Goal: Task Accomplishment & Management: Use online tool/utility

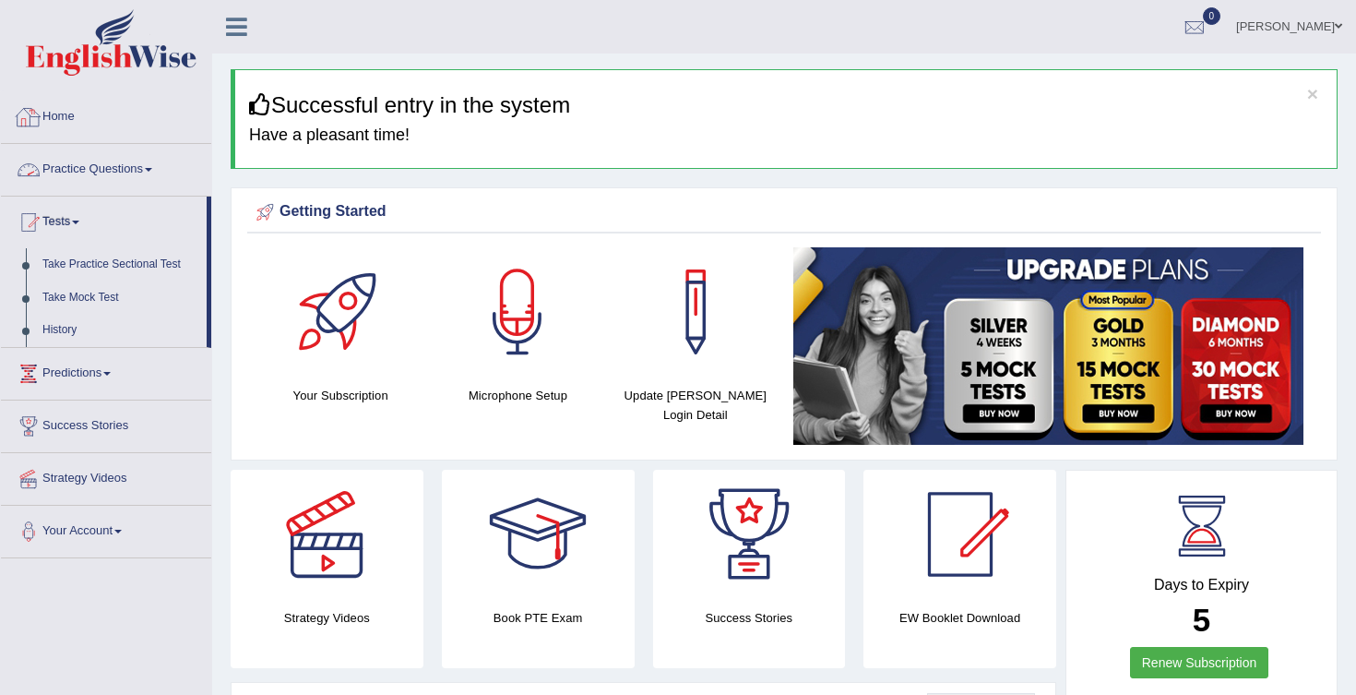
click at [72, 132] on link "Home" at bounding box center [106, 114] width 210 height 46
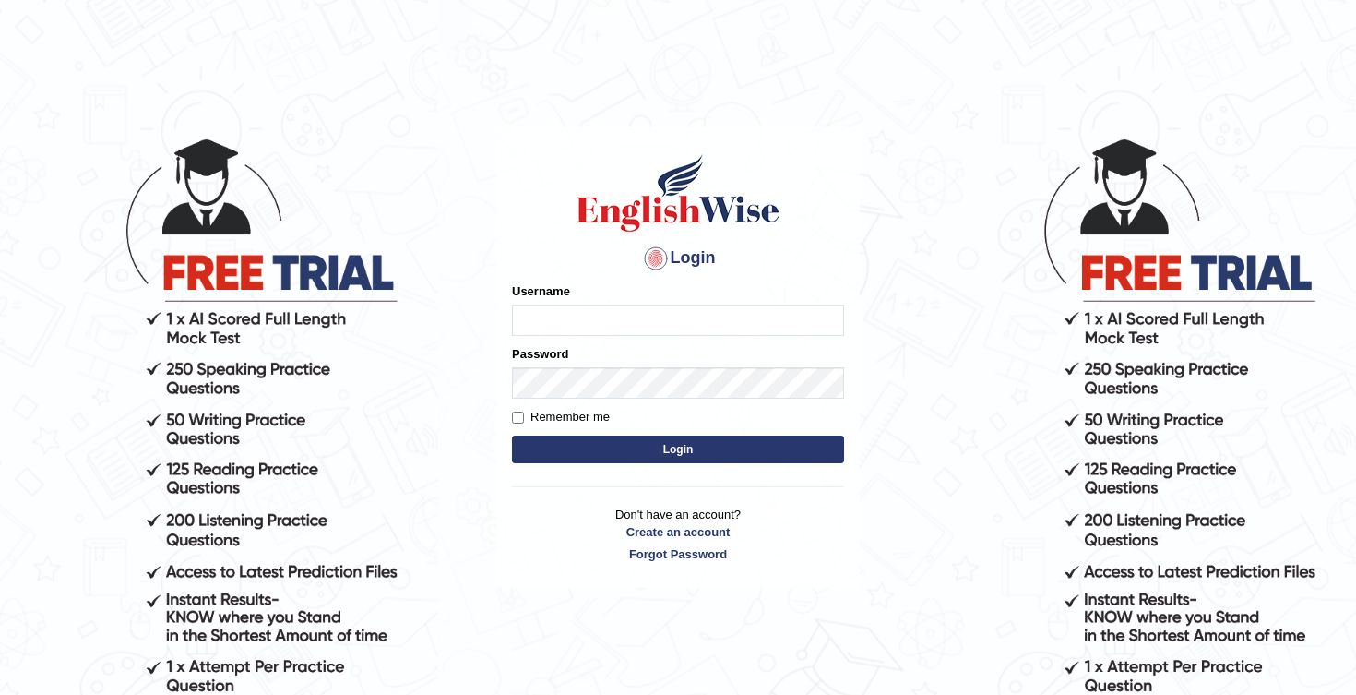
type input "Honey2025"
click at [661, 445] on button "Login" at bounding box center [678, 449] width 332 height 28
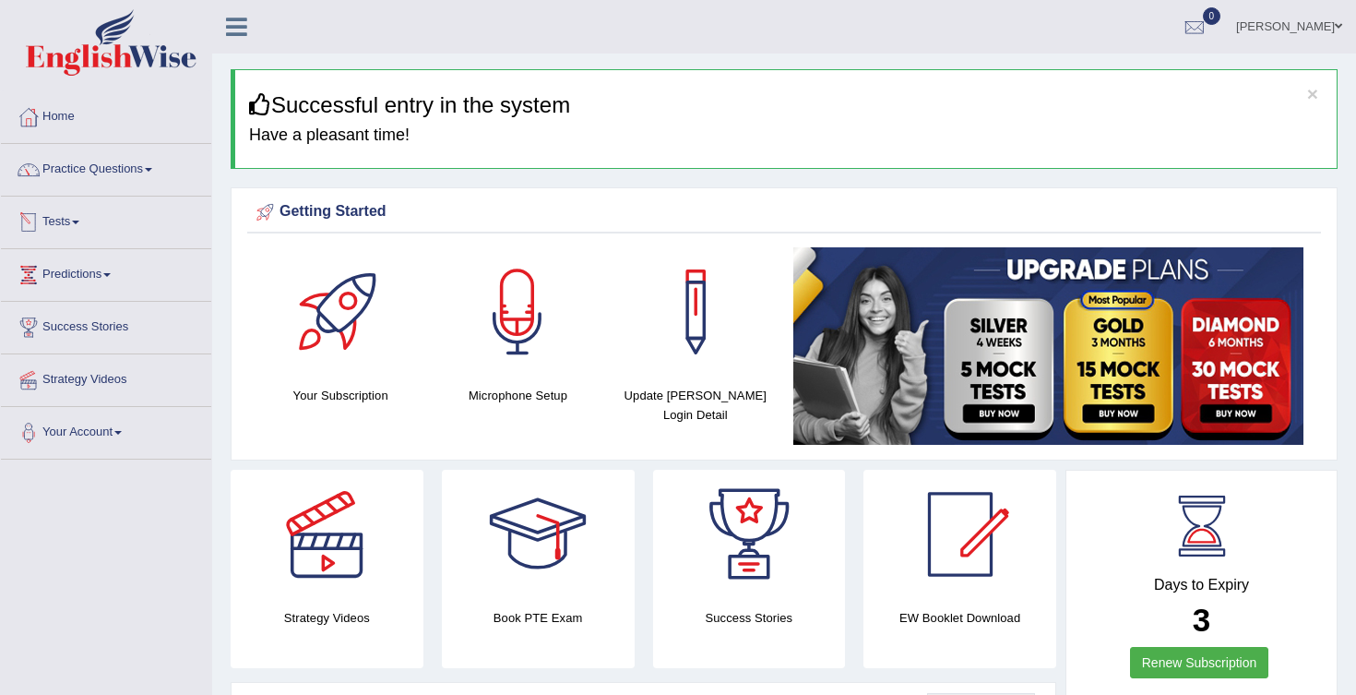
click at [79, 221] on span at bounding box center [75, 222] width 7 height 4
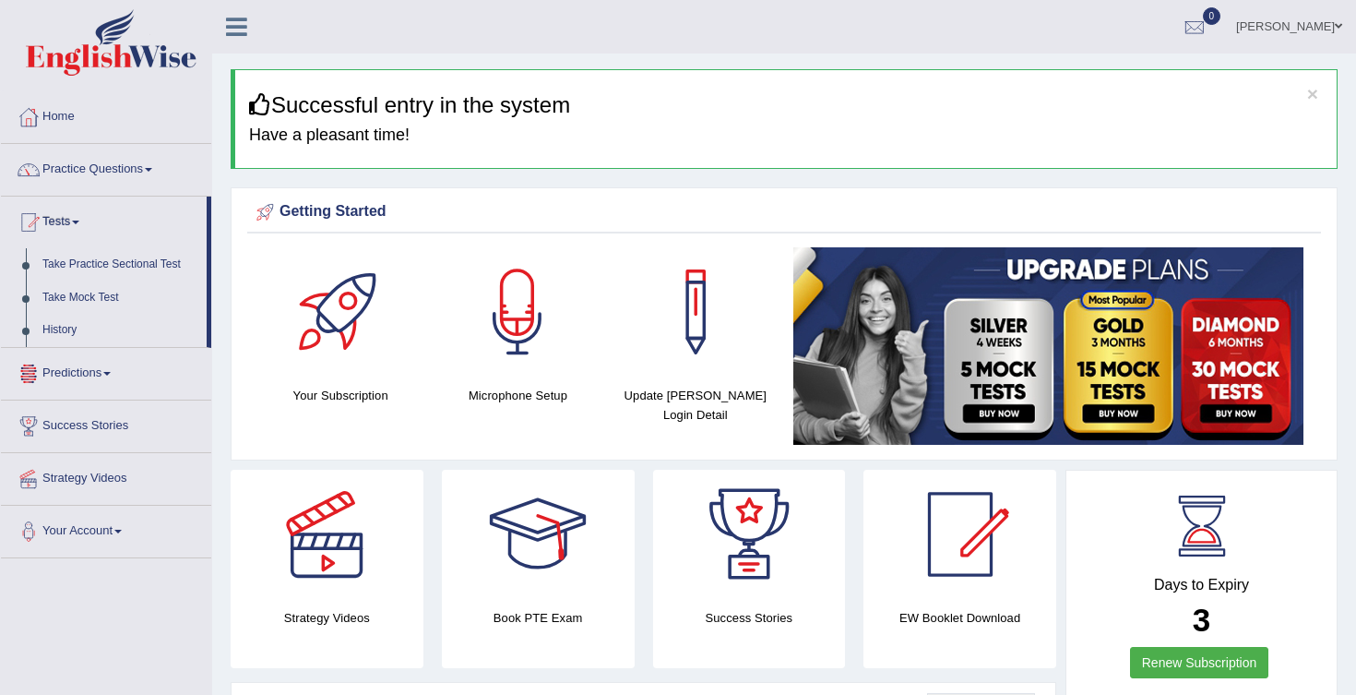
click at [1112, 355] on img at bounding box center [1048, 345] width 510 height 197
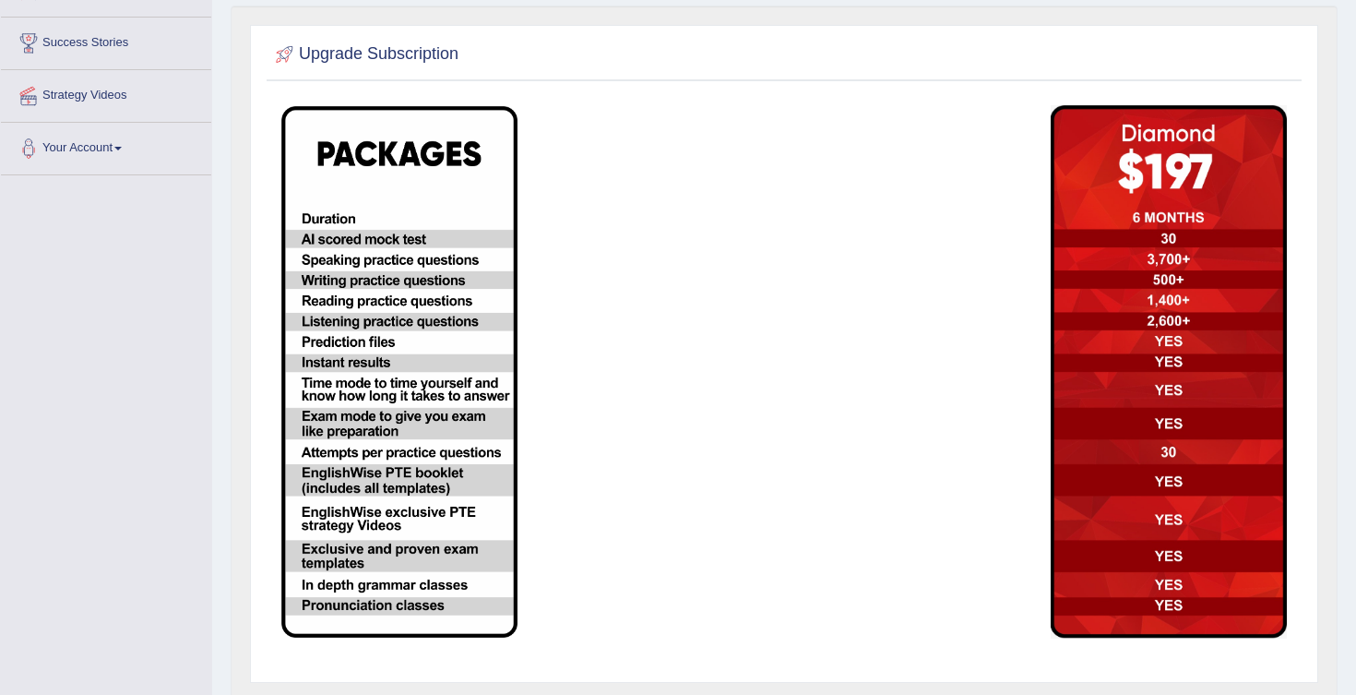
scroll to position [289, 0]
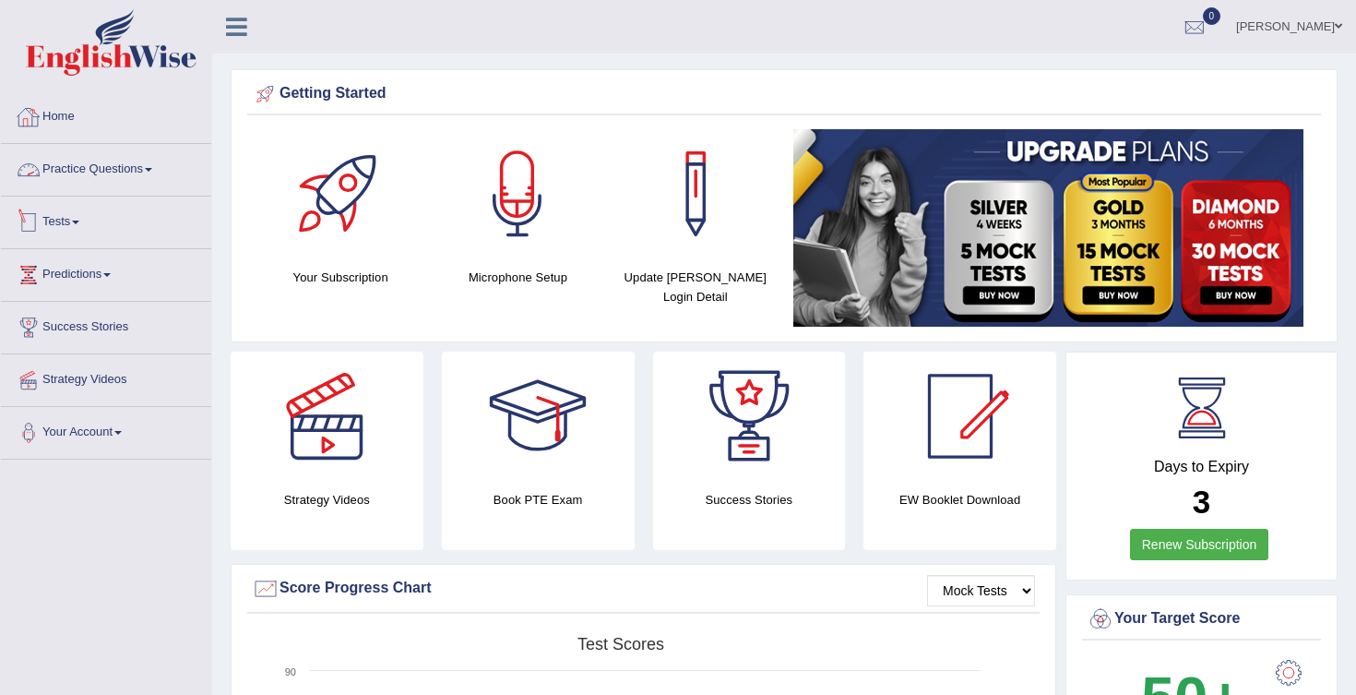
click at [77, 228] on link "Tests" at bounding box center [106, 219] width 210 height 46
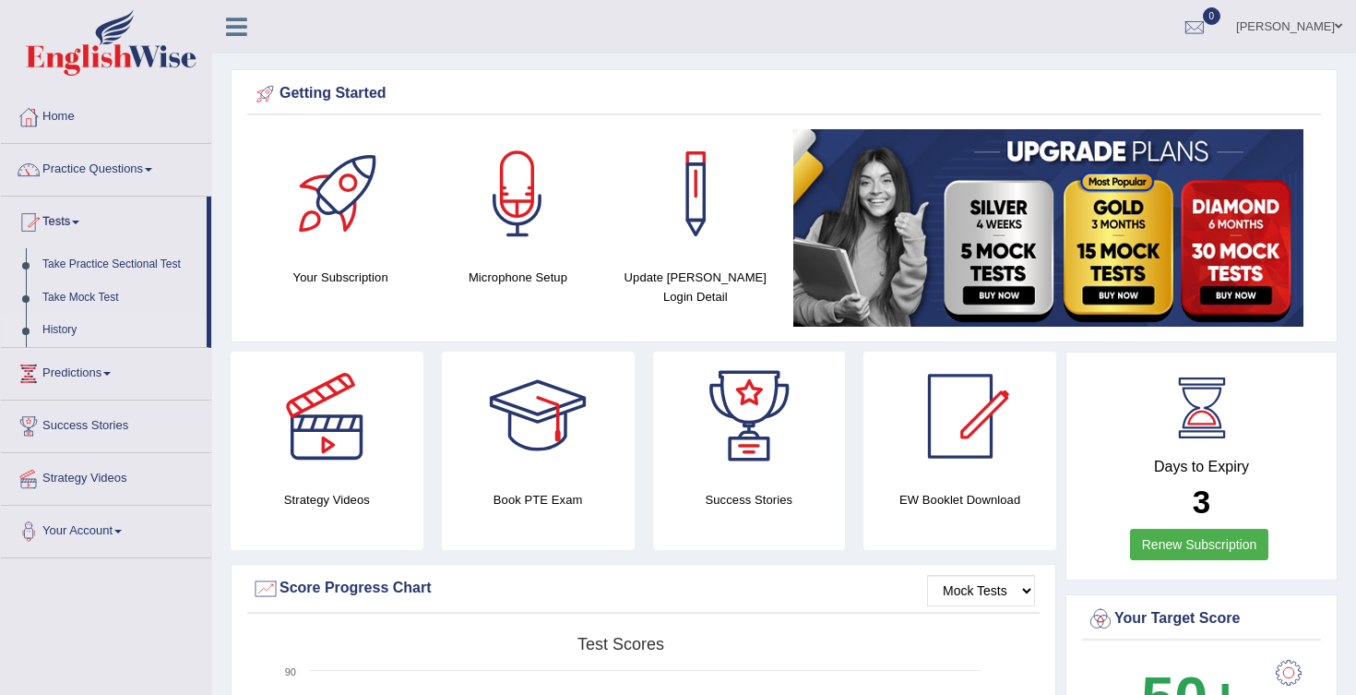
click at [70, 325] on link "History" at bounding box center [120, 330] width 172 height 33
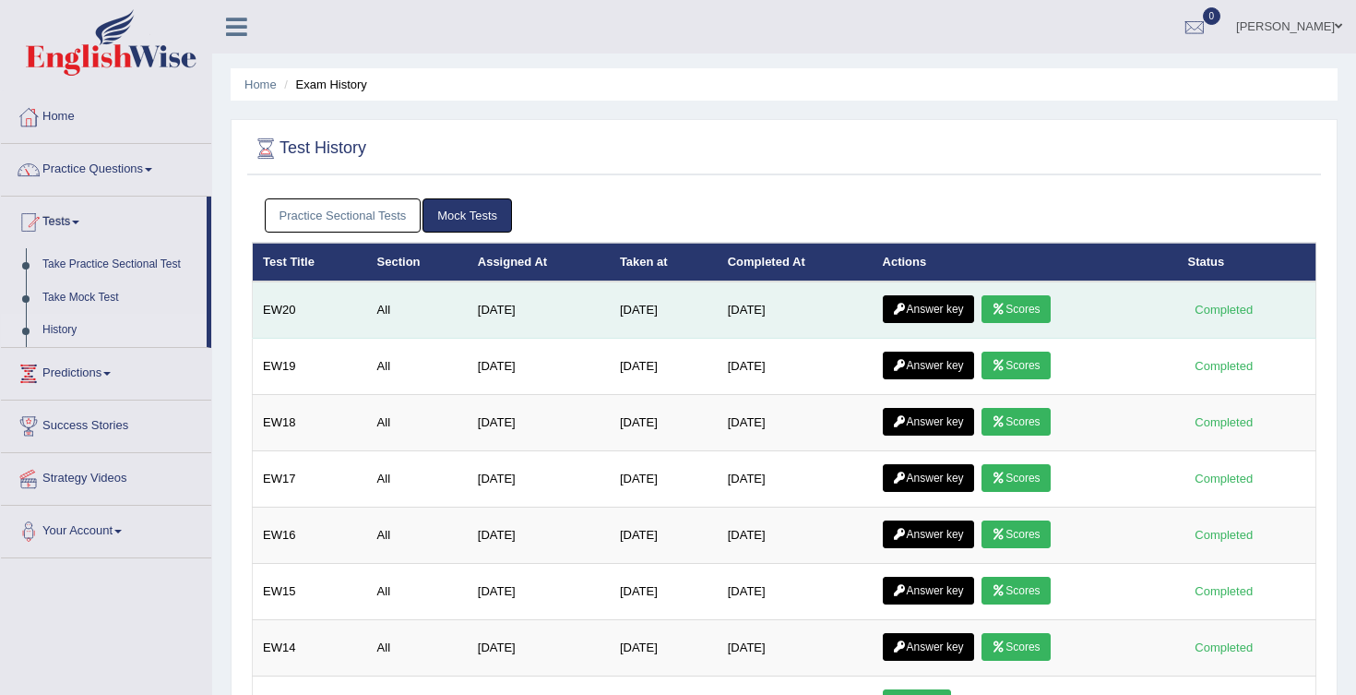
click at [934, 308] on link "Answer key" at bounding box center [928, 309] width 91 height 28
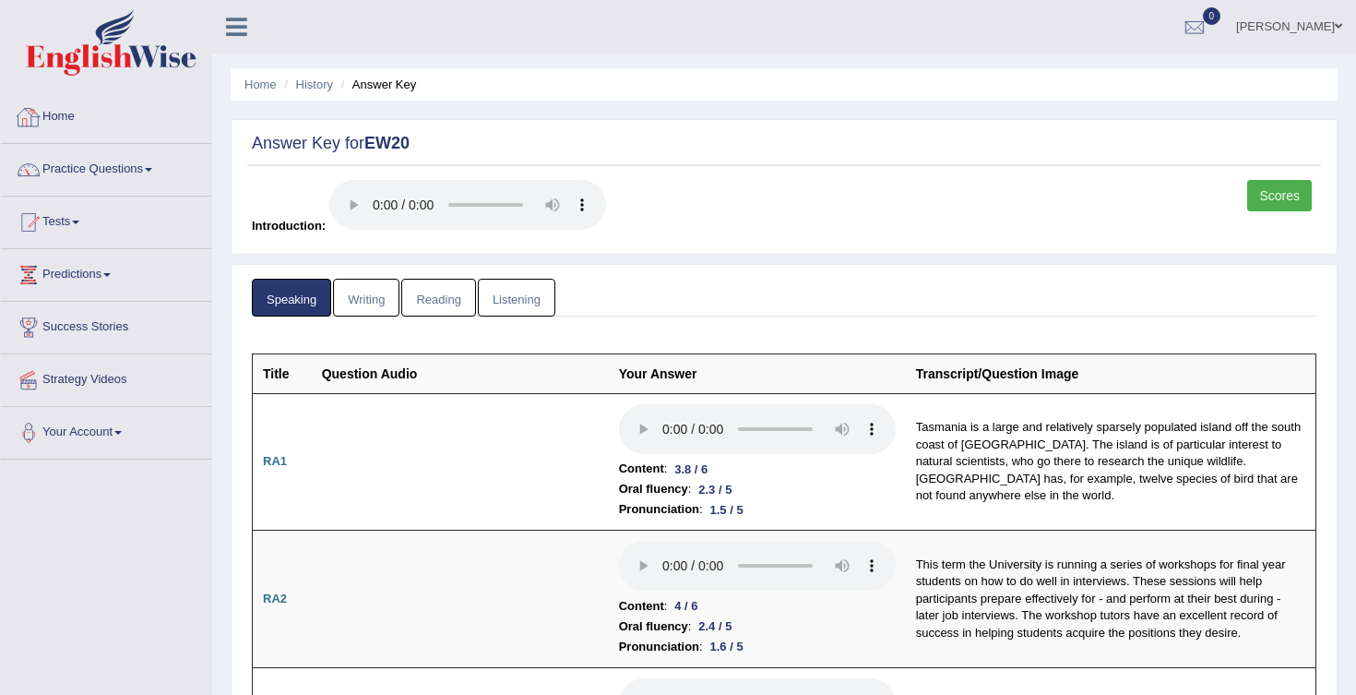
click at [356, 300] on link "Writing" at bounding box center [366, 298] width 66 height 38
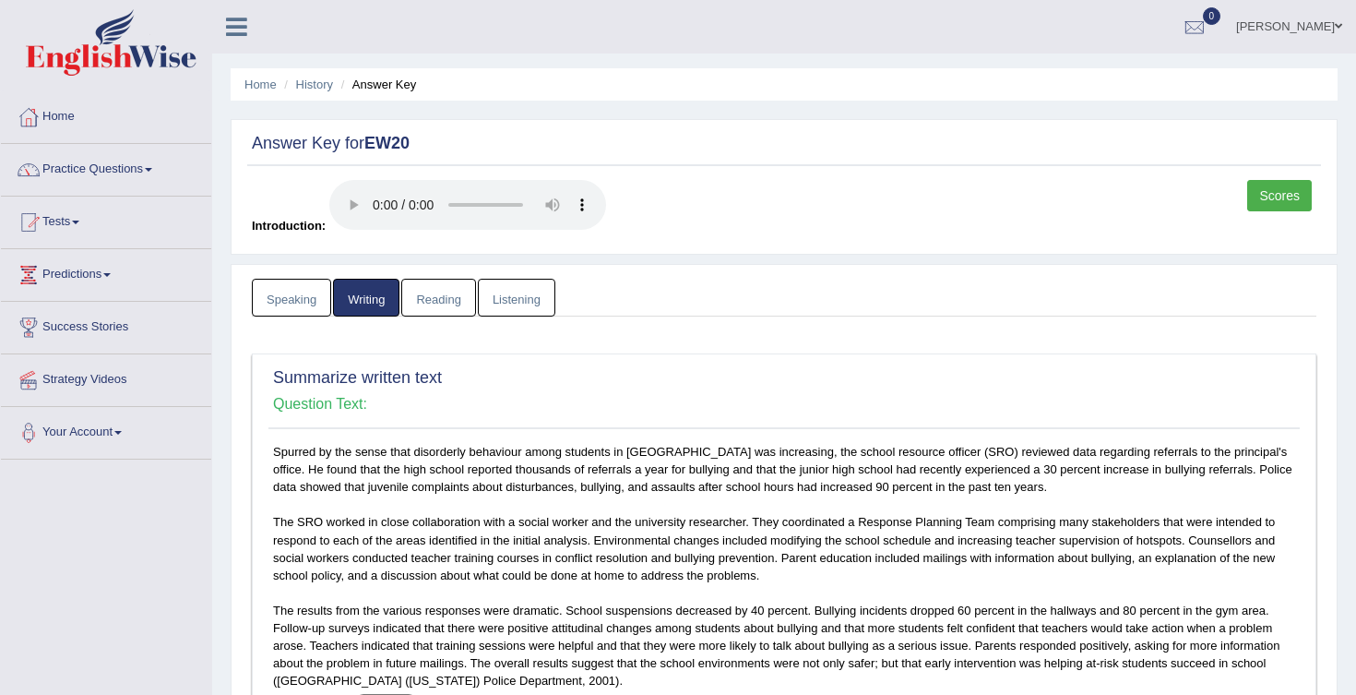
click at [453, 302] on link "Reading" at bounding box center [438, 298] width 74 height 38
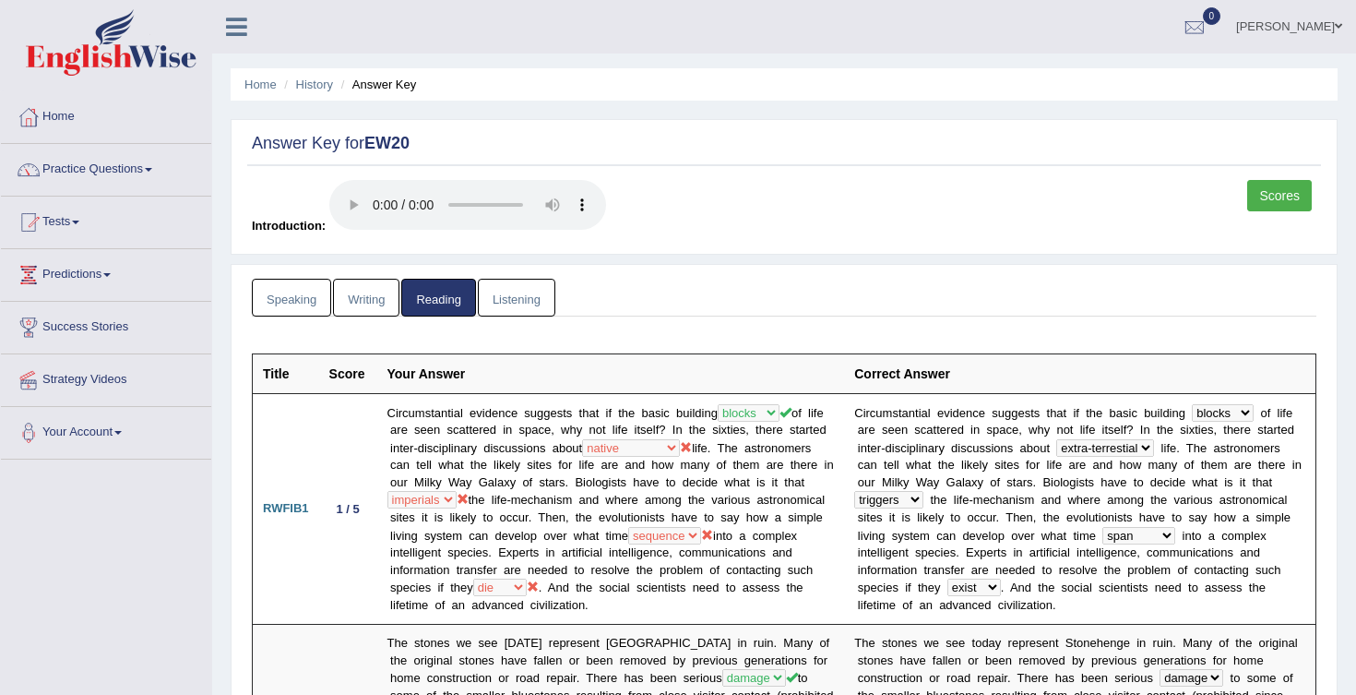
click at [507, 303] on link "Listening" at bounding box center [516, 298] width 77 height 38
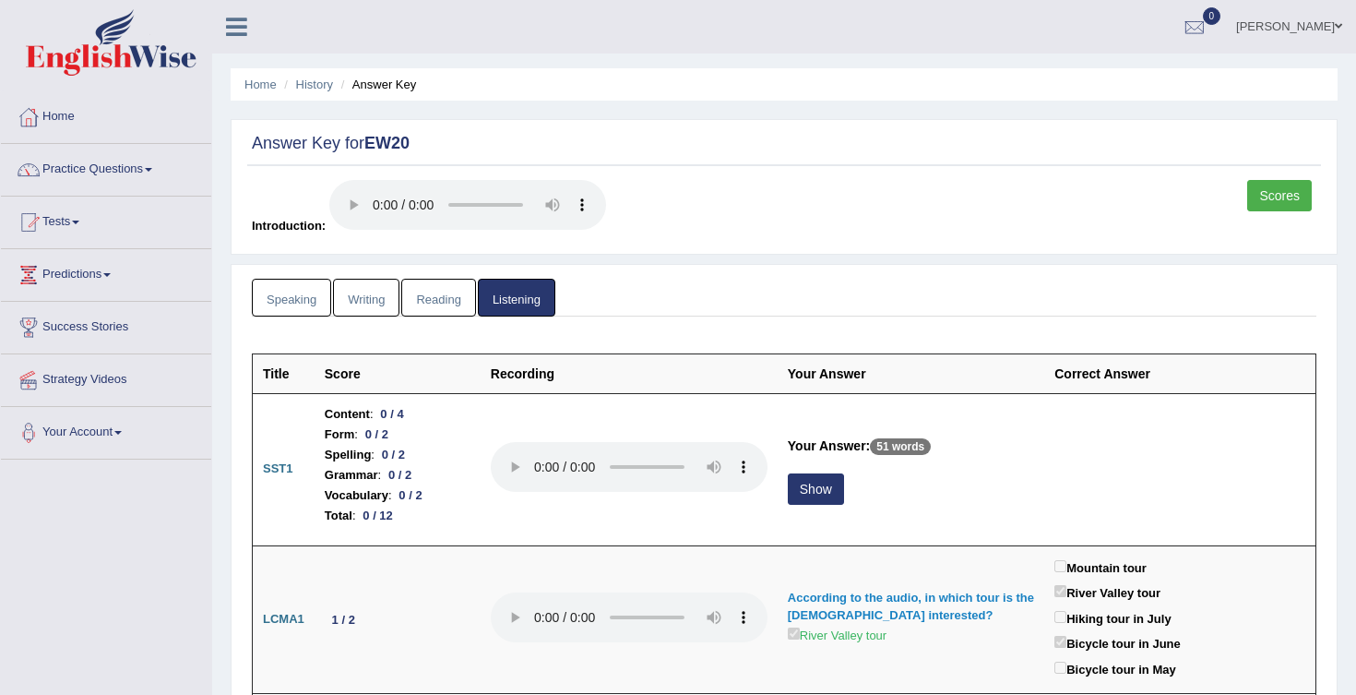
click at [427, 301] on link "Reading" at bounding box center [438, 298] width 74 height 38
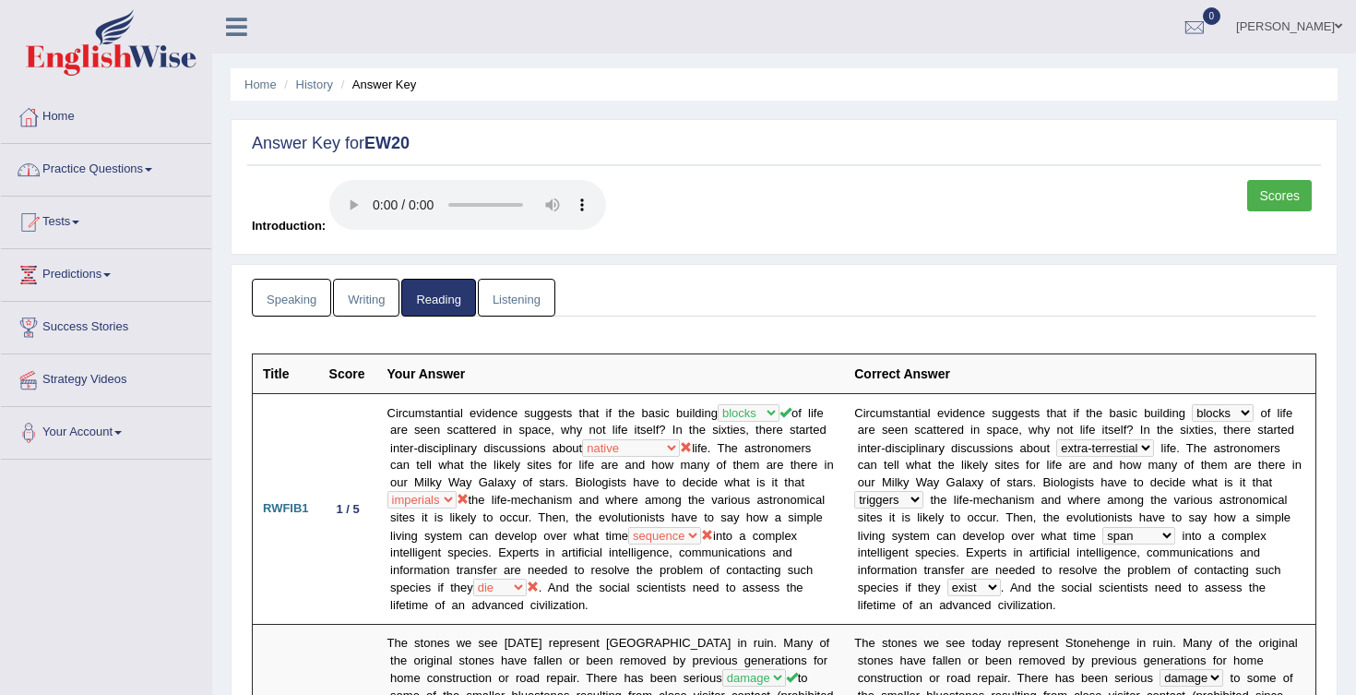
click at [538, 302] on link "Listening" at bounding box center [516, 298] width 77 height 38
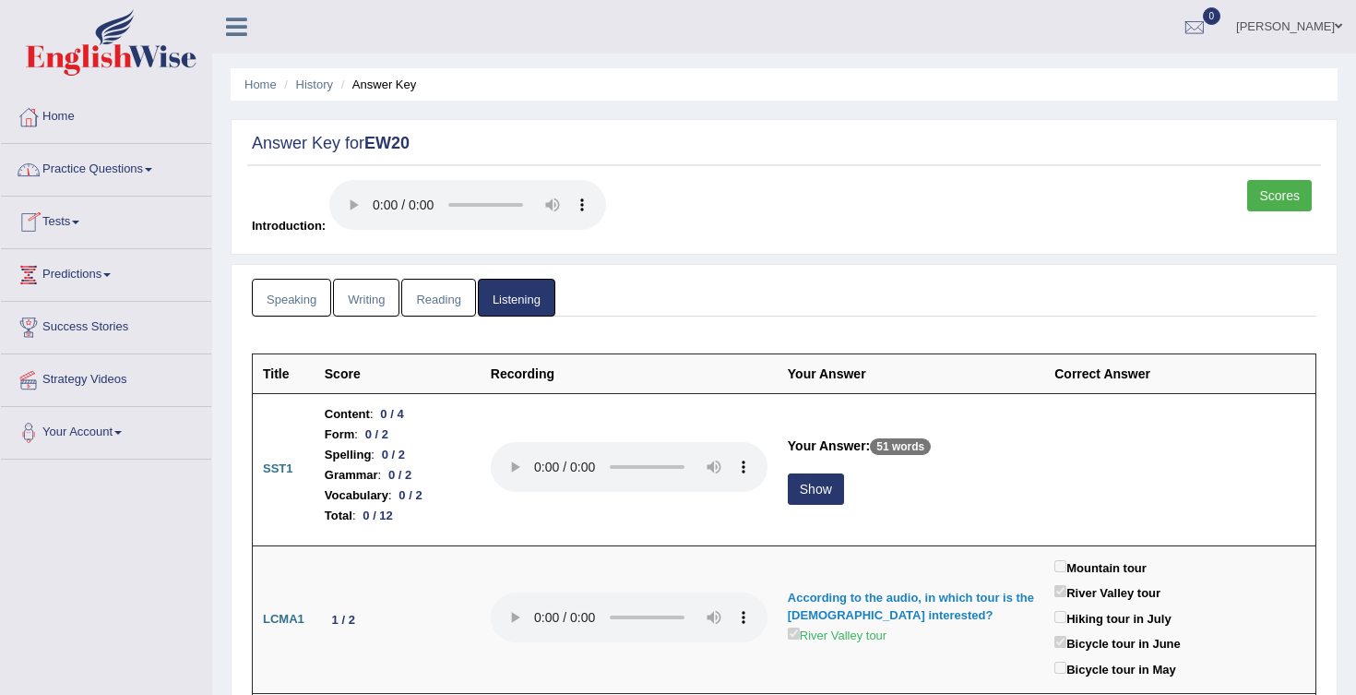
click at [81, 228] on link "Tests" at bounding box center [106, 219] width 210 height 46
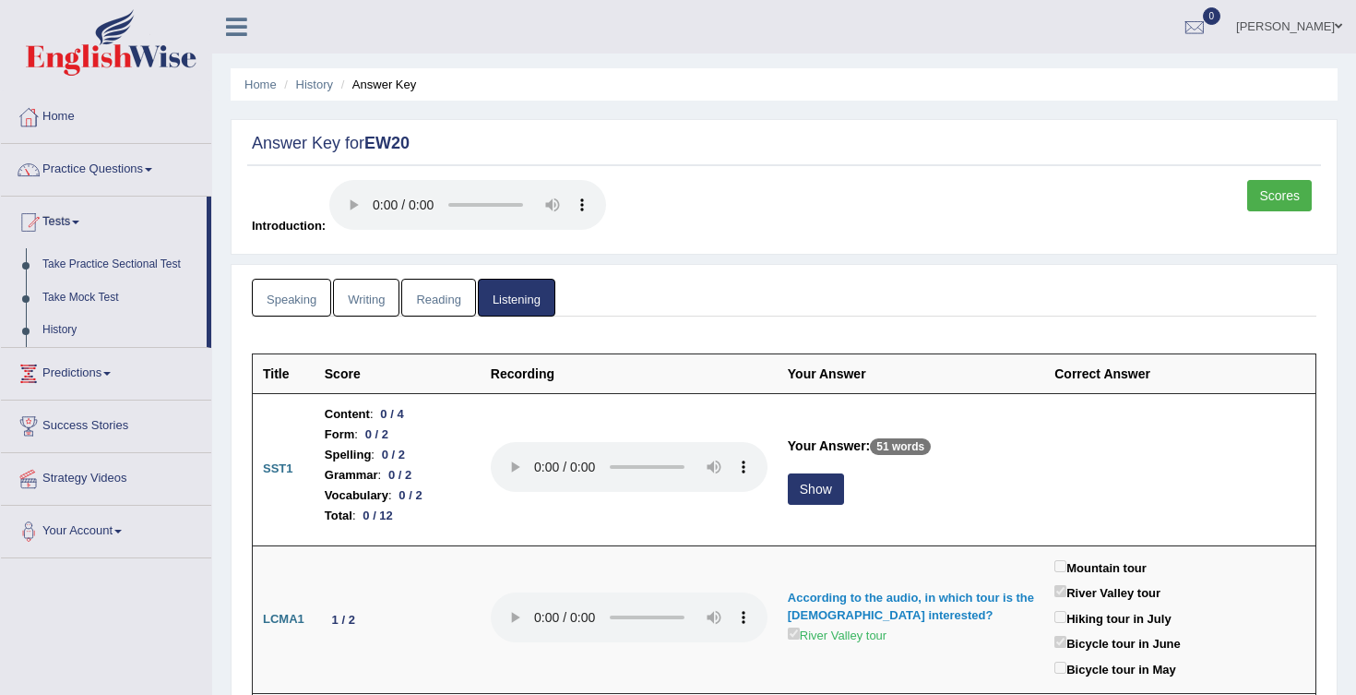
click at [303, 297] on link "Speaking" at bounding box center [291, 298] width 79 height 38
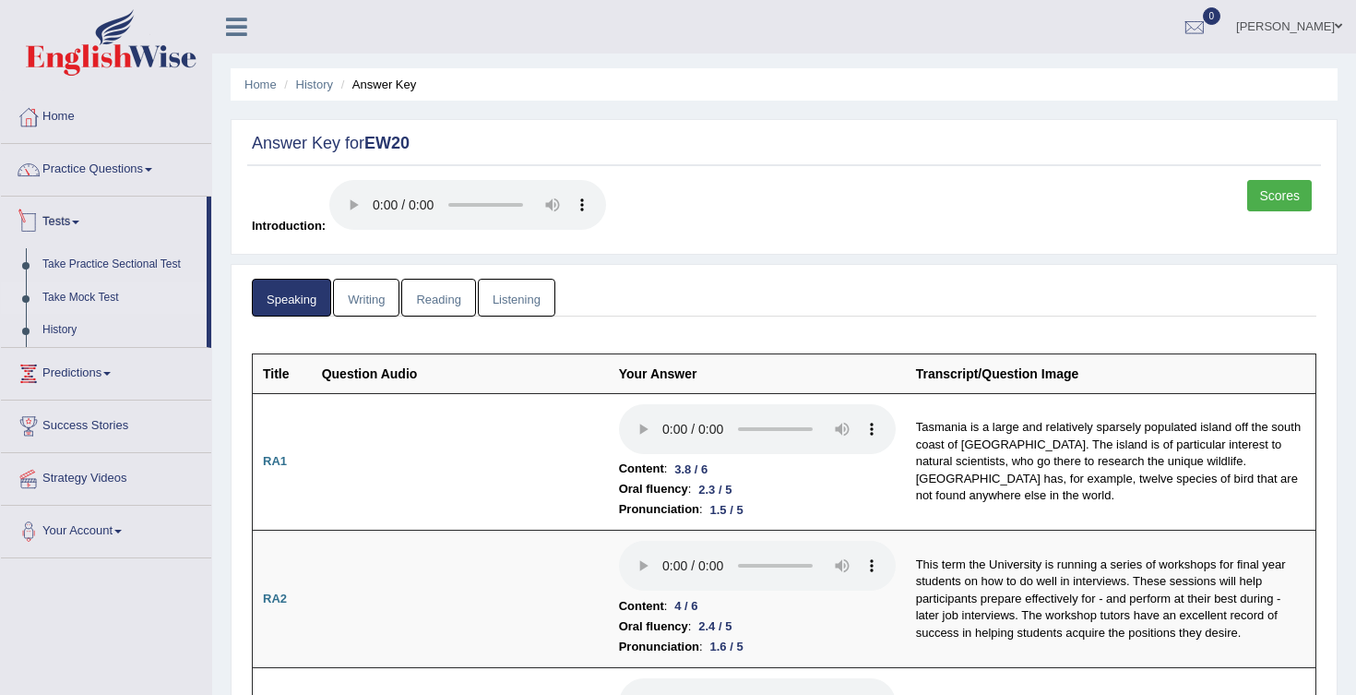
click at [98, 295] on link "Take Mock Test" at bounding box center [120, 297] width 172 height 33
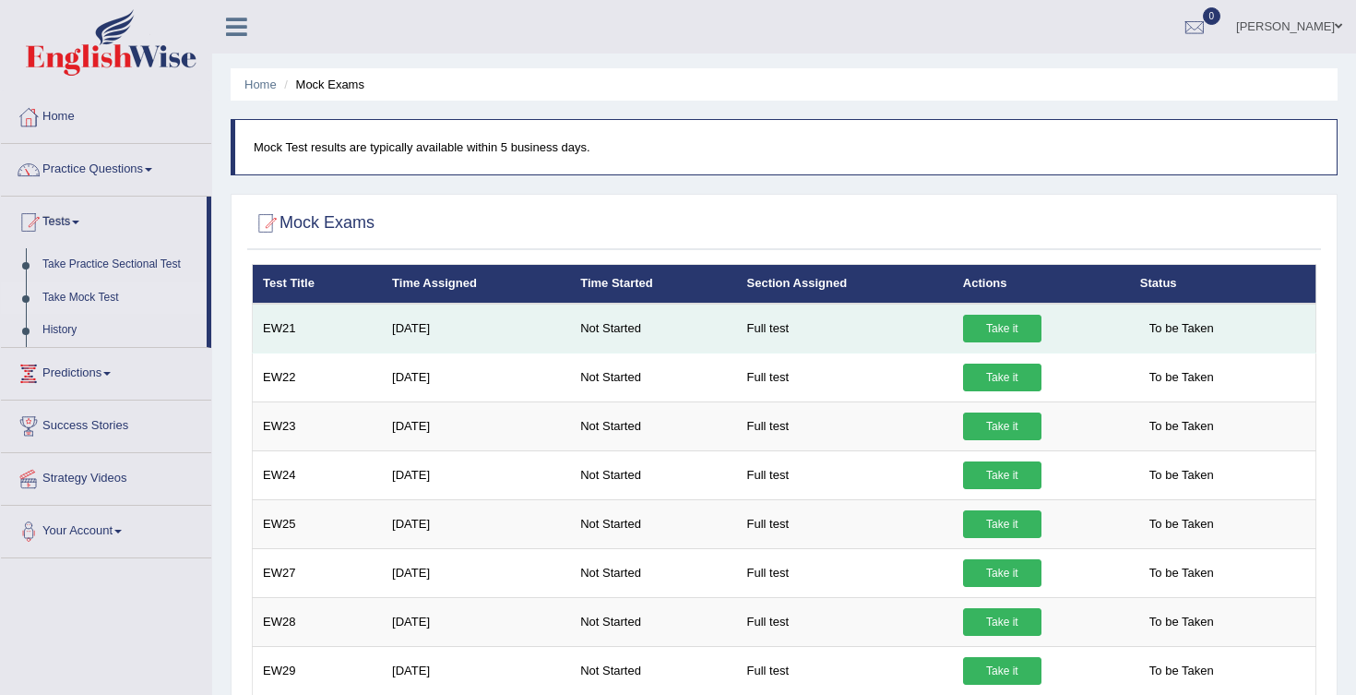
click at [998, 337] on link "Take it" at bounding box center [1002, 329] width 78 height 28
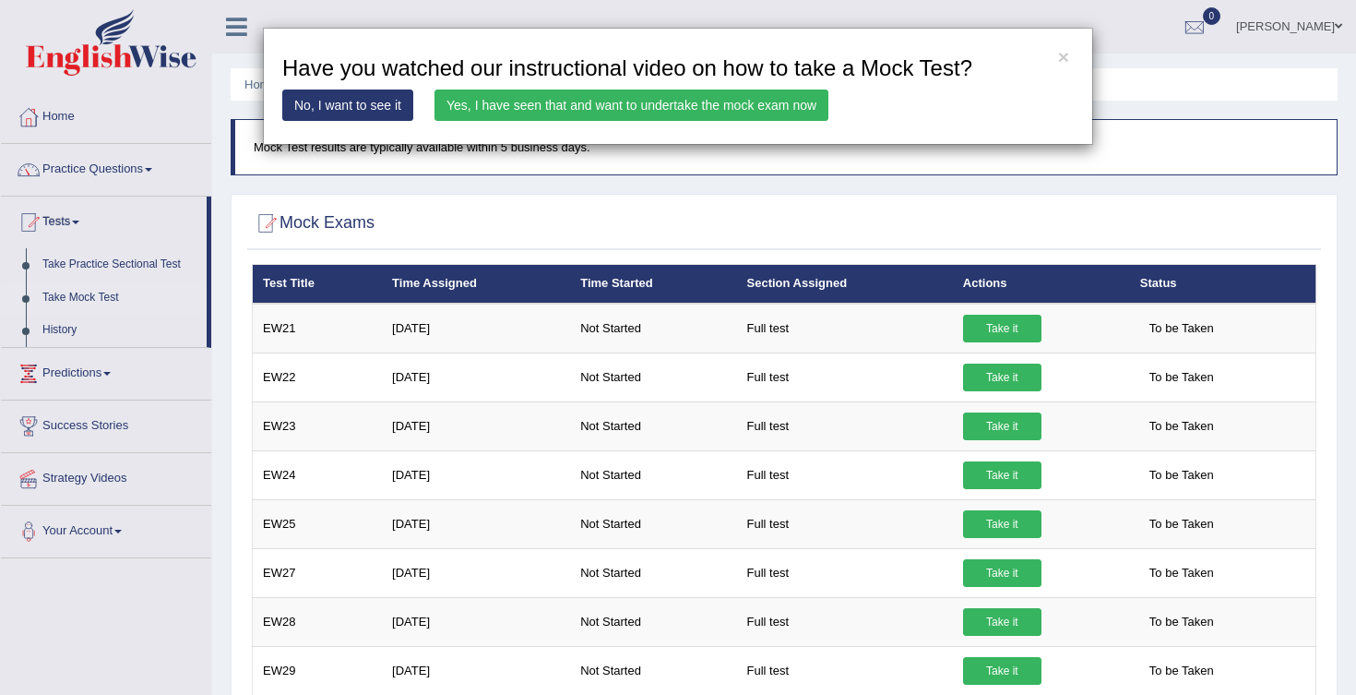
click at [790, 104] on link "Yes, I have seen that and want to undertake the mock exam now" at bounding box center [631, 104] width 394 height 31
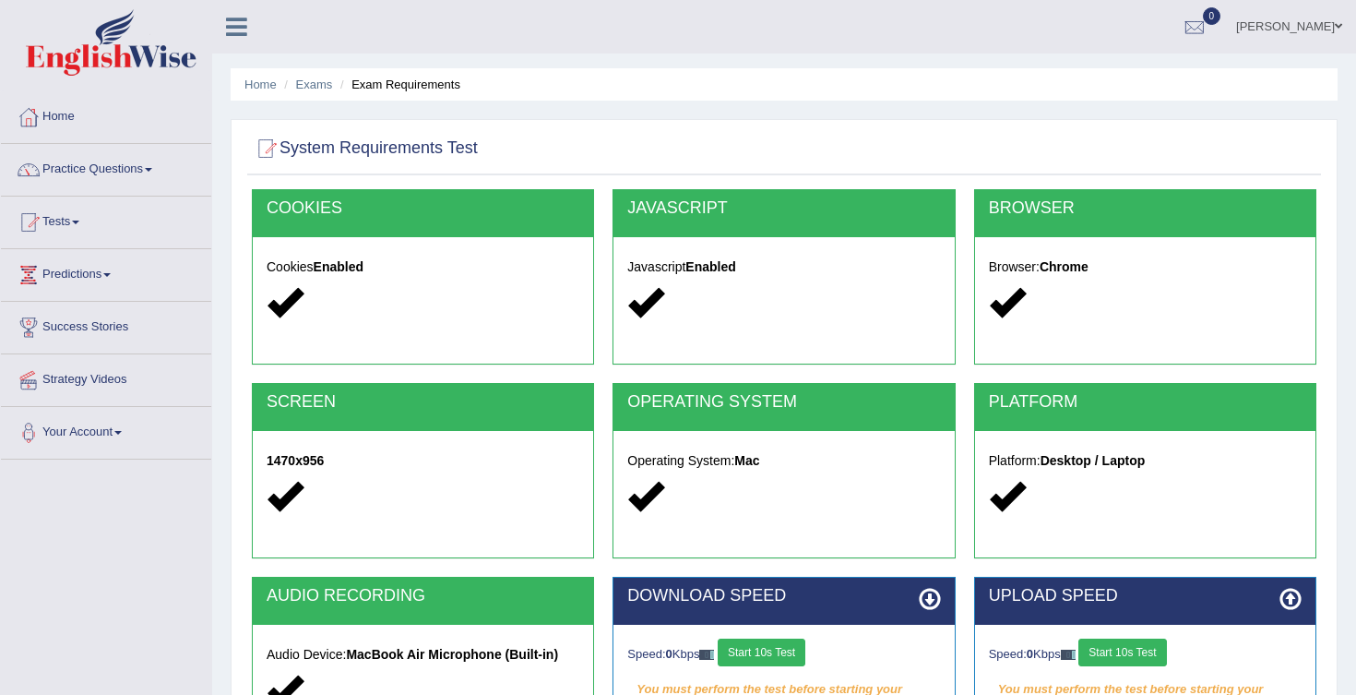
click at [771, 650] on button "Start 10s Test" at bounding box center [762, 652] width 88 height 28
click at [1126, 638] on button "Start 10s Test" at bounding box center [1122, 652] width 88 height 28
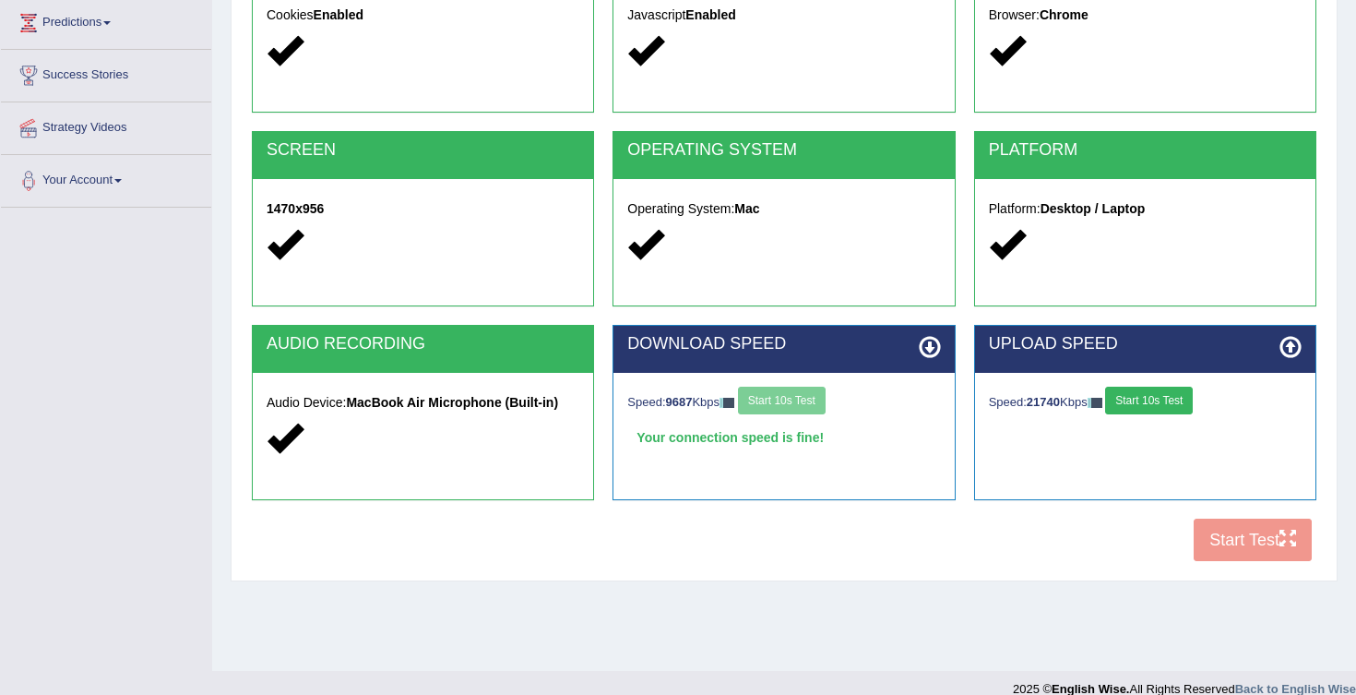
scroll to position [274, 0]
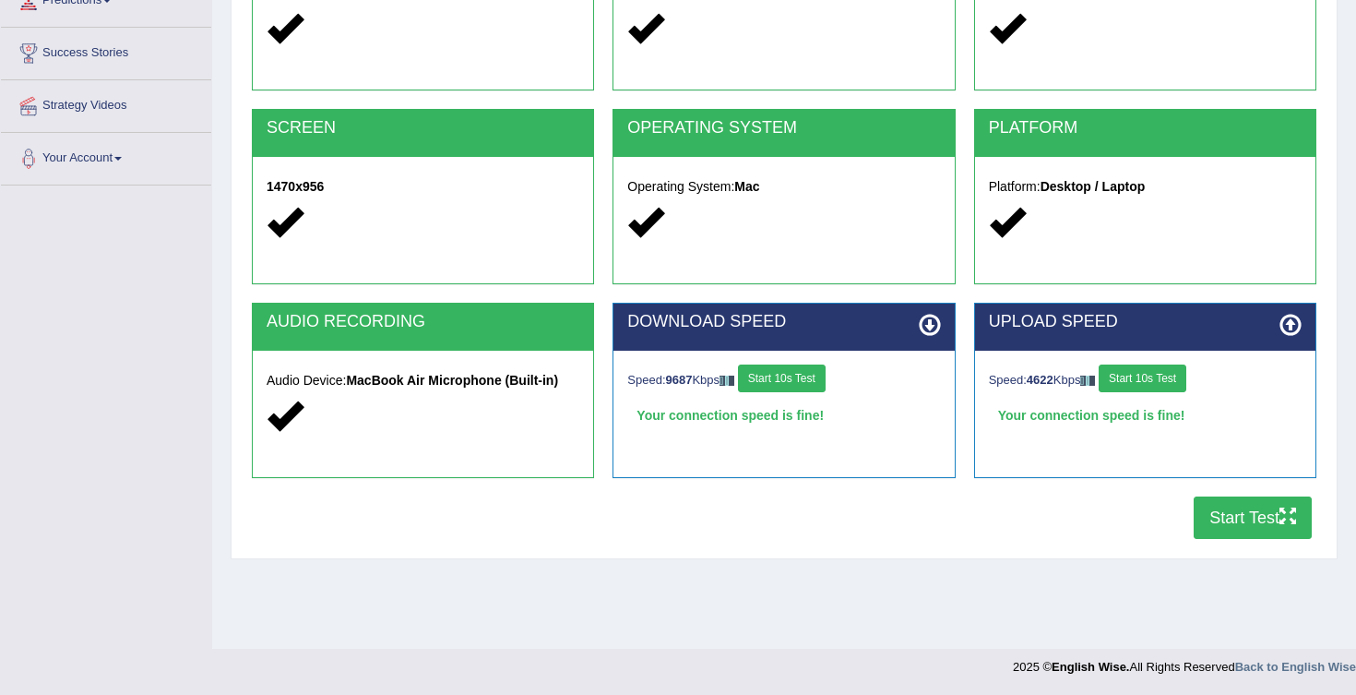
click at [1255, 517] on button "Start Test" at bounding box center [1253, 517] width 118 height 42
